Goal: Check status: Check status

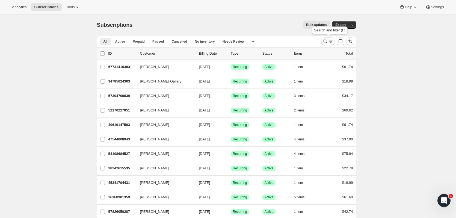
click at [332, 42] on icon "Search and filter results" at bounding box center [330, 40] width 5 height 5
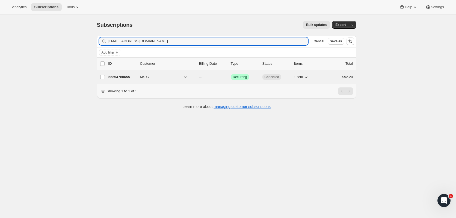
type input "successtg@gmail.com"
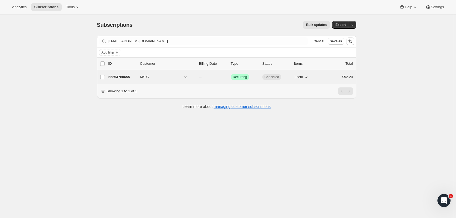
click at [126, 77] on p "22254780655" at bounding box center [121, 76] width 27 height 5
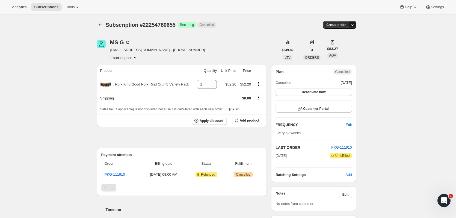
click at [353, 26] on icon "button" at bounding box center [352, 24] width 5 height 5
click at [232, 31] on div "Subscription #22254780655. This page is ready Subscription #22254780655 Success…" at bounding box center [226, 24] width 259 height 21
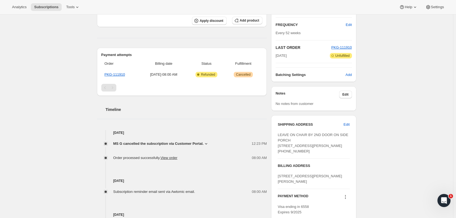
scroll to position [109, 0]
